Goal: Find specific page/section: Find specific page/section

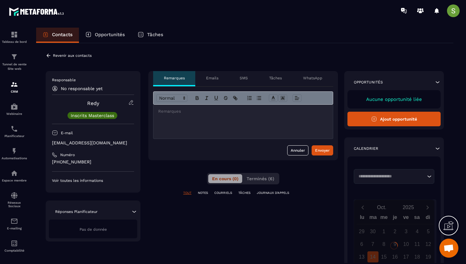
click at [73, 144] on p "[EMAIL_ADDRESS][DOMAIN_NAME]" at bounding box center [93, 143] width 82 height 6
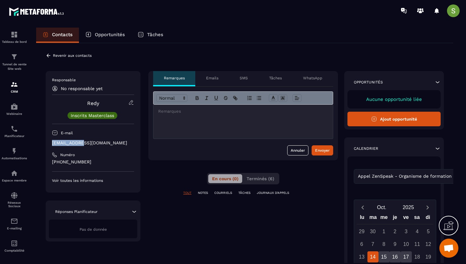
click at [73, 144] on p "[EMAIL_ADDRESS][DOMAIN_NAME]" at bounding box center [93, 143] width 82 height 6
copy div "[EMAIL_ADDRESS][DOMAIN_NAME]"
click at [48, 51] on div "**********" at bounding box center [244, 213] width 417 height 340
click at [49, 55] on icon at bounding box center [49, 55] width 4 height 3
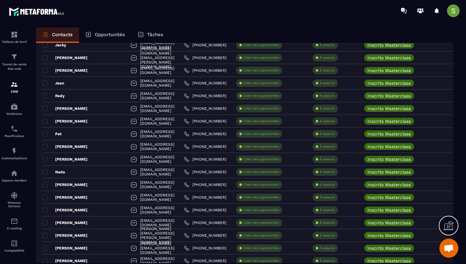
scroll to position [287, 0]
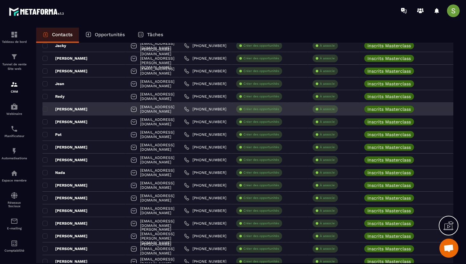
click at [67, 107] on p "[PERSON_NAME]" at bounding box center [64, 109] width 45 height 5
